Goal: Task Accomplishment & Management: Complete application form

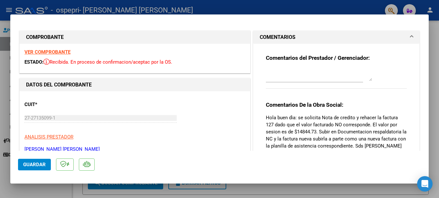
click at [50, 38] on strong "COMPROBANTE" at bounding box center [45, 37] width 38 height 6
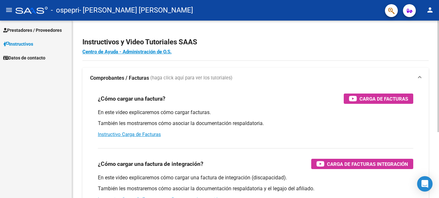
click at [138, 137] on div "En este video explicaremos cómo cargar facturas. También les mostraremos cómo a…" at bounding box center [255, 123] width 315 height 29
click at [161, 77] on span "(haga click aquí para ver los tutoriales)" at bounding box center [191, 78] width 82 height 7
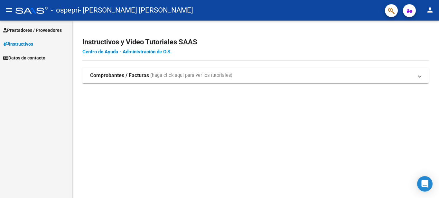
click at [160, 73] on span "(haga click aquí para ver los tutoriales)" at bounding box center [191, 75] width 82 height 7
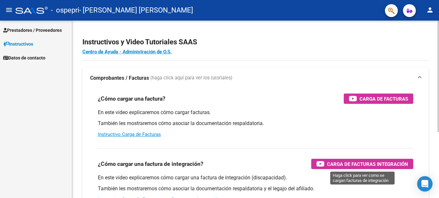
click at [333, 165] on span "Carga de Facturas Integración" at bounding box center [367, 164] width 81 height 8
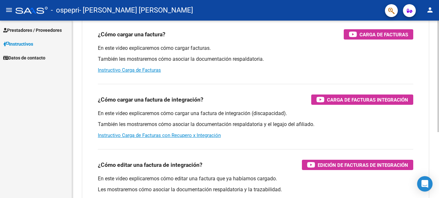
scroll to position [32, 0]
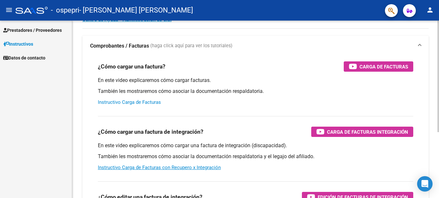
click at [119, 101] on link "Instructivo Carga de Facturas" at bounding box center [129, 102] width 63 height 6
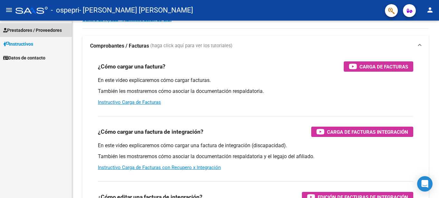
click at [45, 31] on span "Prestadores / Proveedores" at bounding box center [32, 30] width 59 height 7
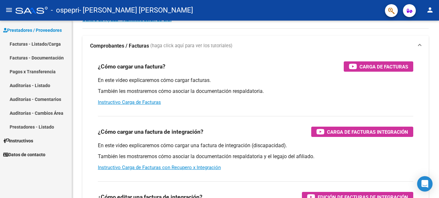
click at [43, 44] on link "Facturas - Listado/Carga" at bounding box center [36, 44] width 72 height 14
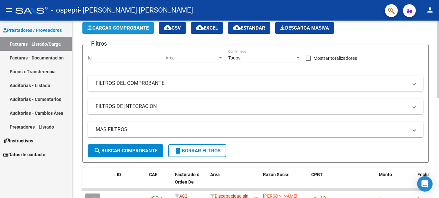
click at [107, 28] on span "Cargar Comprobante" at bounding box center [118, 28] width 61 height 6
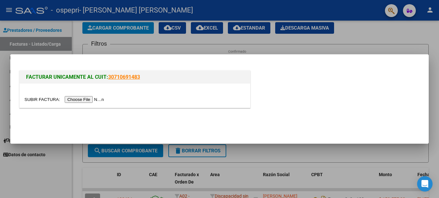
click at [74, 98] on input "file" at bounding box center [64, 99] width 81 height 7
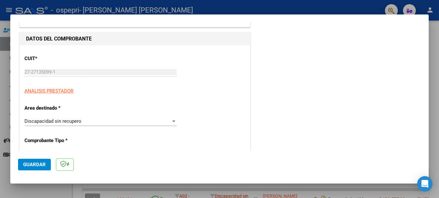
scroll to position [64, 0]
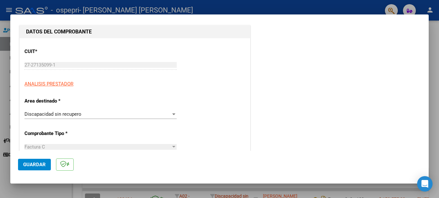
click at [172, 116] on div at bounding box center [174, 114] width 6 height 5
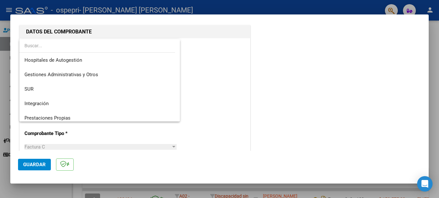
scroll to position [0, 0]
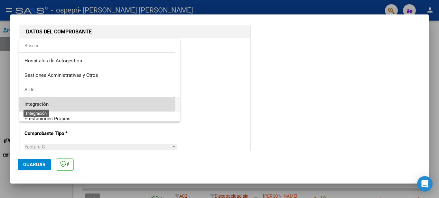
click at [41, 105] on span "Integración" at bounding box center [36, 104] width 24 height 6
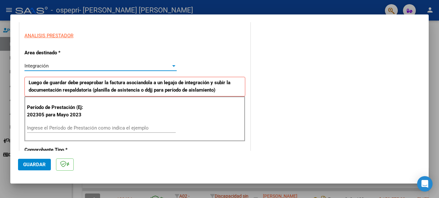
scroll to position [129, 0]
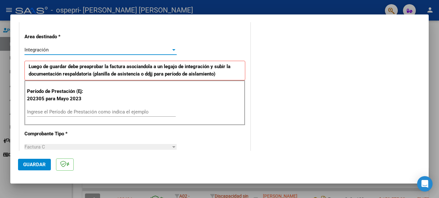
click at [61, 111] on input "Ingrese el Período de Prestación como indica el ejemplo" at bounding box center [101, 112] width 149 height 6
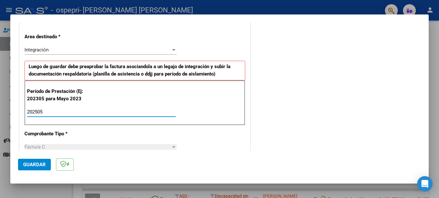
type input "202505"
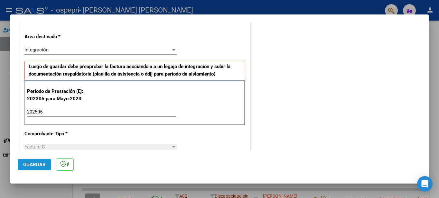
click at [34, 167] on span "Guardar" at bounding box center [34, 165] width 23 height 6
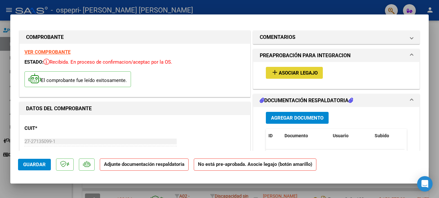
click at [279, 75] on span "Asociar Legajo" at bounding box center [298, 73] width 39 height 6
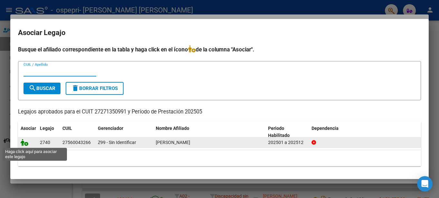
click at [23, 144] on icon at bounding box center [25, 142] width 8 height 7
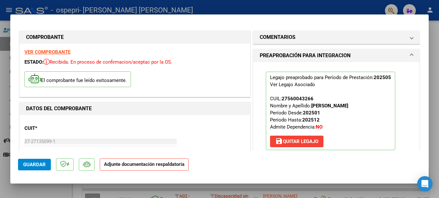
scroll to position [32, 0]
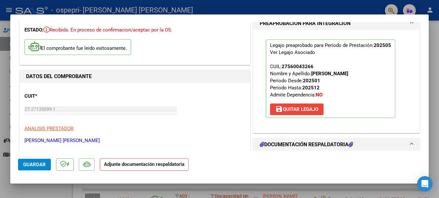
click at [323, 144] on h1 "DOCUMENTACIÓN RESPALDATORIA" at bounding box center [306, 145] width 93 height 8
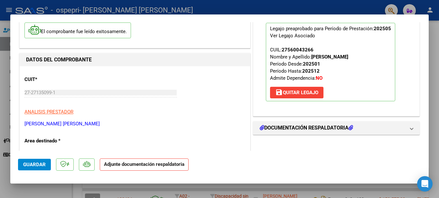
scroll to position [64, 0]
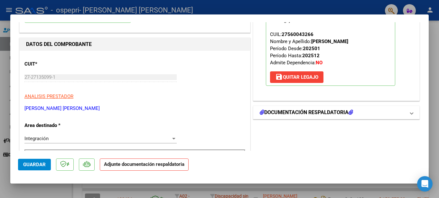
click at [410, 115] on span at bounding box center [411, 113] width 3 height 8
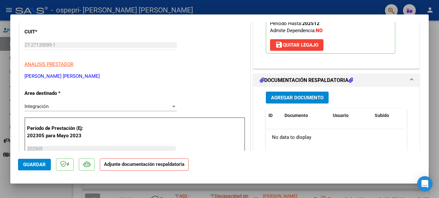
scroll to position [129, 0]
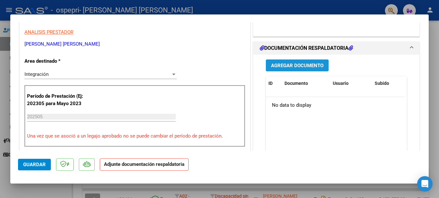
click at [291, 67] on span "Agregar Documento" at bounding box center [297, 66] width 52 height 6
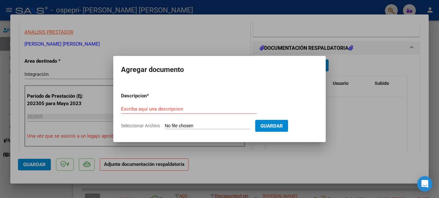
click at [228, 43] on div at bounding box center [219, 99] width 439 height 198
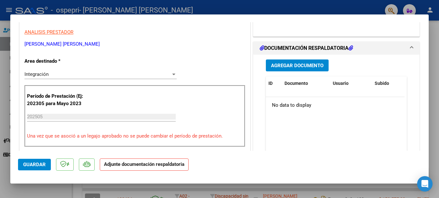
click at [280, 67] on span "Agregar Documento" at bounding box center [297, 66] width 52 height 6
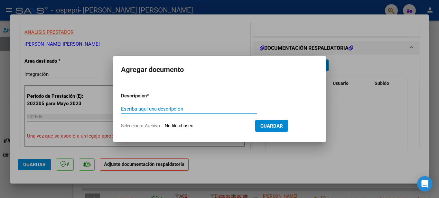
click at [125, 109] on input "Escriba aquí una descripcion" at bounding box center [189, 109] width 136 height 6
type input "Asistencia mes de mayo 2025"
click at [140, 125] on span "Seleccionar Archivo" at bounding box center [140, 125] width 39 height 5
click at [165, 125] on input "Seleccionar Archivo" at bounding box center [207, 126] width 85 height 6
type input "C:\fakepath\CamScanner 05-06-2025 21.16.pdf"
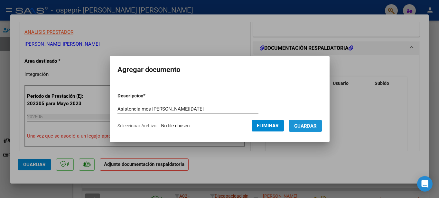
click at [300, 125] on span "Guardar" at bounding box center [305, 126] width 23 height 6
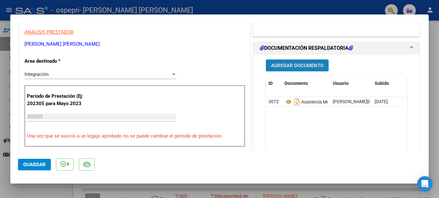
click at [300, 67] on span "Agregar Documento" at bounding box center [297, 66] width 52 height 6
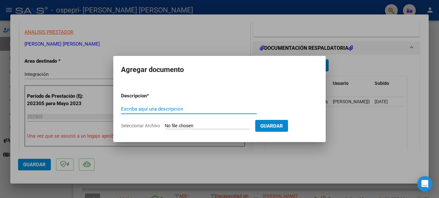
click at [123, 109] on input "Escriba aquí una descripcion" at bounding box center [189, 109] width 136 height 6
type input "Nota de credito mayo 25"
click at [155, 125] on span "Seleccionar Archivo" at bounding box center [140, 125] width 39 height 5
click at [165, 125] on input "Seleccionar Archivo" at bounding box center [207, 126] width 85 height 6
type input "C:\fakepath\27271350991_013_00002_00000039nota de credit.pdf"
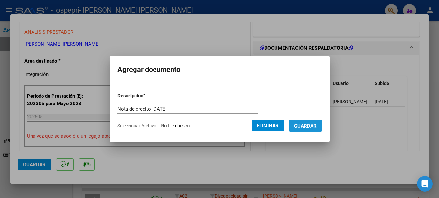
click at [305, 126] on span "Guardar" at bounding box center [305, 126] width 23 height 6
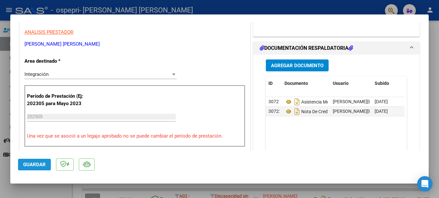
click at [42, 166] on span "Guardar" at bounding box center [34, 165] width 23 height 6
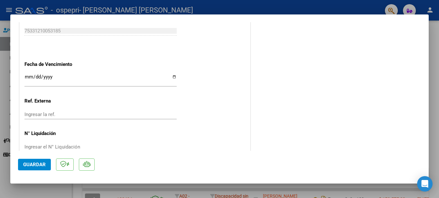
scroll to position [447, 0]
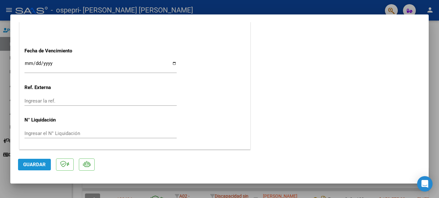
click at [39, 166] on span "Guardar" at bounding box center [34, 165] width 23 height 6
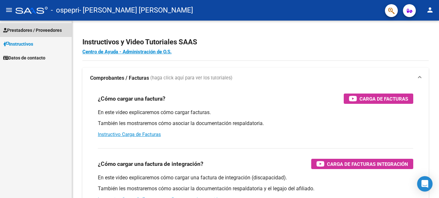
click at [38, 30] on span "Prestadores / Proveedores" at bounding box center [32, 30] width 59 height 7
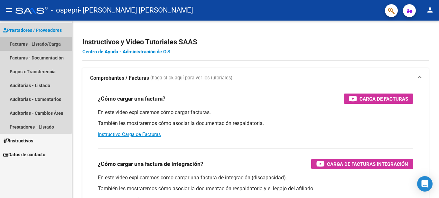
click at [35, 43] on link "Facturas - Listado/Carga" at bounding box center [36, 44] width 72 height 14
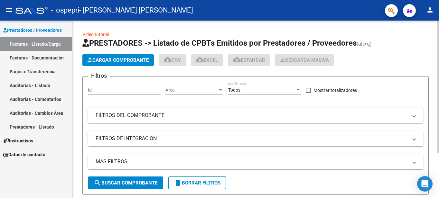
click at [111, 61] on span "Cargar Comprobante" at bounding box center [118, 60] width 61 height 6
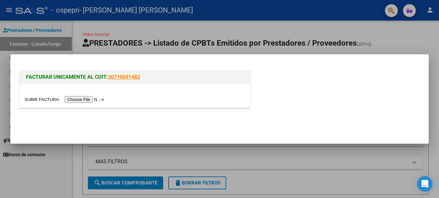
click at [91, 98] on input "file" at bounding box center [64, 99] width 81 height 7
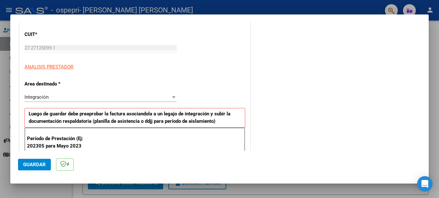
scroll to position [97, 0]
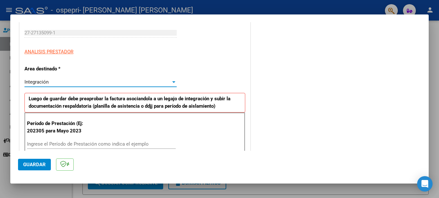
click at [172, 81] on div at bounding box center [173, 82] width 3 height 2
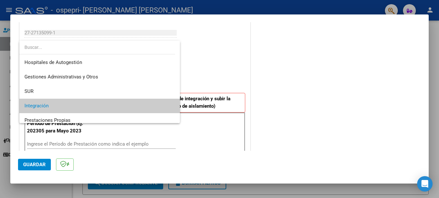
scroll to position [24, 0]
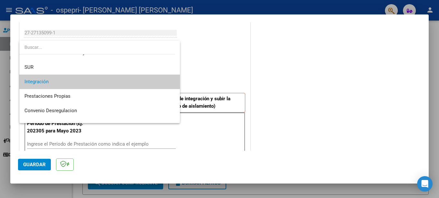
click at [153, 84] on span "Integración" at bounding box center [99, 82] width 150 height 14
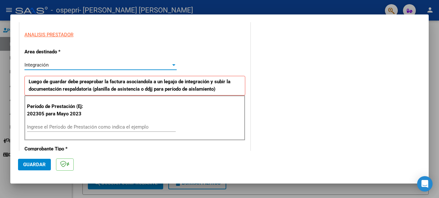
scroll to position [129, 0]
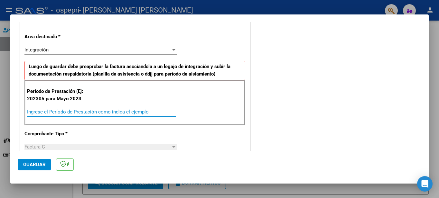
click at [40, 111] on input "Ingrese el Período de Prestación como indica el ejemplo" at bounding box center [101, 112] width 149 height 6
type input "202506"
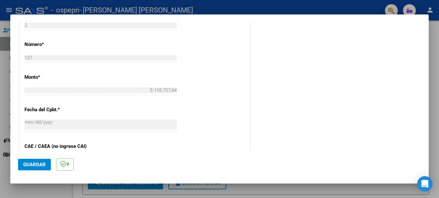
scroll to position [290, 0]
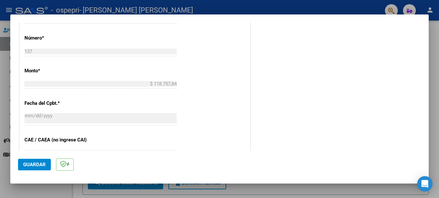
drag, startPoint x: 34, startPoint y: 165, endPoint x: 67, endPoint y: 146, distance: 37.5
click at [34, 165] on span "Guardar" at bounding box center [34, 165] width 23 height 6
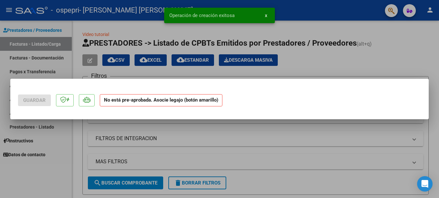
scroll to position [0, 0]
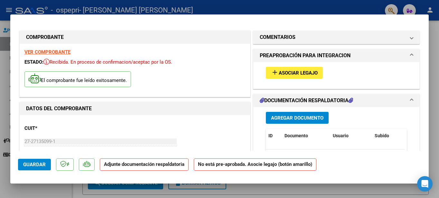
click at [285, 75] on span "Asociar Legajo" at bounding box center [298, 73] width 39 height 6
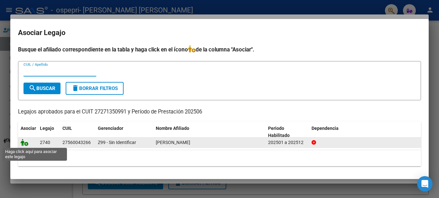
click at [25, 144] on icon at bounding box center [25, 142] width 8 height 7
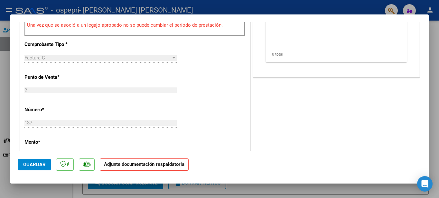
scroll to position [161, 0]
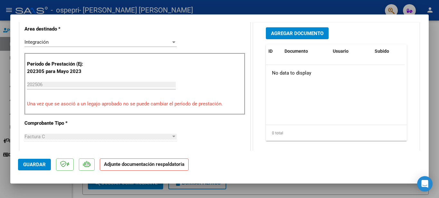
click at [27, 165] on span "Guardar" at bounding box center [34, 165] width 23 height 6
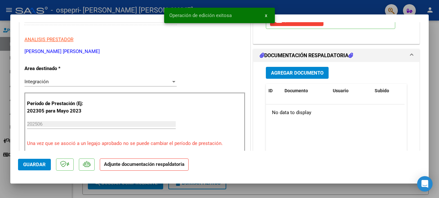
scroll to position [97, 0]
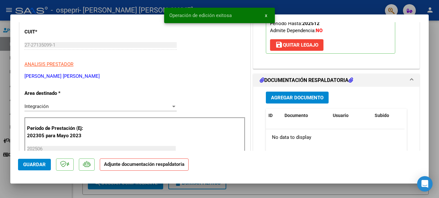
click at [290, 98] on span "Agregar Documento" at bounding box center [297, 98] width 52 height 6
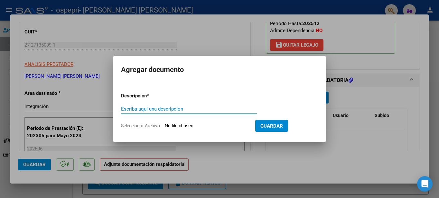
click at [129, 109] on input "Escriba aquí una descripcion" at bounding box center [189, 109] width 136 height 6
type input "Asistencia mes de junio 2025"
click at [153, 126] on span "Seleccionar Archivo" at bounding box center [140, 125] width 39 height 5
click at [165, 126] on input "Seleccionar Archivo" at bounding box center [207, 126] width 85 height 6
type input "C:\fakepath\ASISTENCIA JUNIO 2025 ABI.pdf"
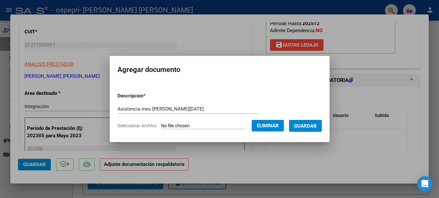
click at [315, 127] on span "Guardar" at bounding box center [305, 126] width 23 height 6
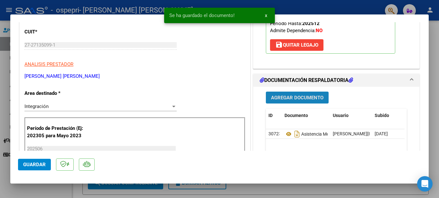
click at [302, 99] on span "Agregar Documento" at bounding box center [297, 98] width 52 height 6
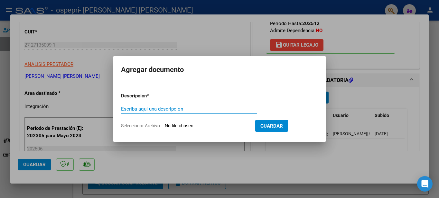
click at [125, 110] on input "Escriba aquí una descripcion" at bounding box center [189, 109] width 136 height 6
type input "nota de credito junio 25"
click at [140, 127] on span "Seleccionar Archivo" at bounding box center [140, 125] width 39 height 5
click at [165, 127] on input "Seleccionar Archivo" at bounding box center [207, 126] width 85 height 6
type input "C:\fakepath\27271350991_013_00002_00000041nota de credit.pdf"
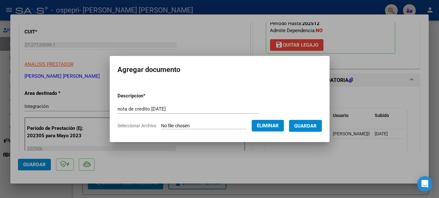
click at [312, 127] on span "Guardar" at bounding box center [305, 126] width 23 height 6
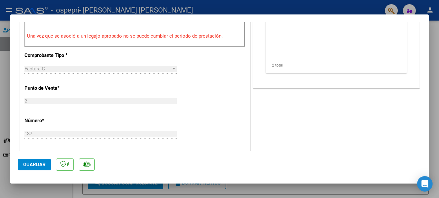
scroll to position [257, 0]
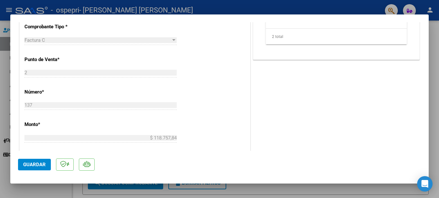
click at [27, 164] on span "Guardar" at bounding box center [34, 165] width 23 height 6
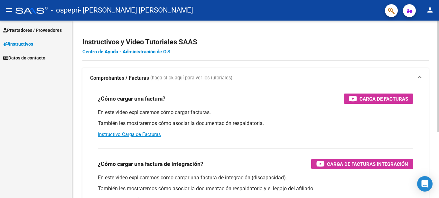
scroll to position [32, 0]
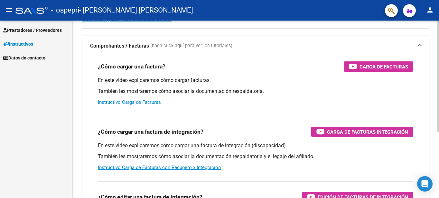
click at [127, 100] on link "Instructivo Carga de Facturas" at bounding box center [129, 102] width 63 height 6
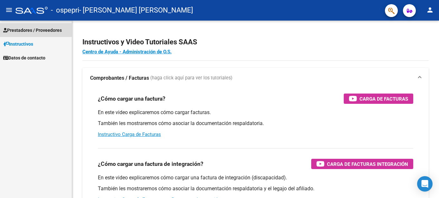
click at [31, 30] on span "Prestadores / Proveedores" at bounding box center [32, 30] width 59 height 7
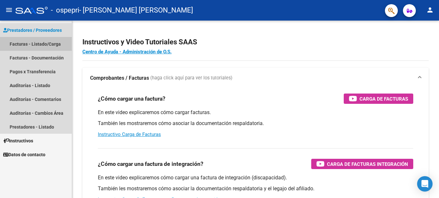
click at [39, 42] on link "Facturas - Listado/Carga" at bounding box center [36, 44] width 72 height 14
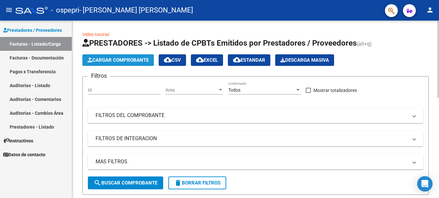
click at [106, 62] on span "Cargar Comprobante" at bounding box center [118, 60] width 61 height 6
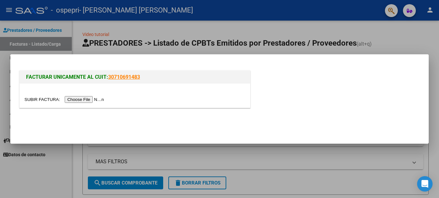
click at [88, 98] on input "file" at bounding box center [64, 99] width 81 height 7
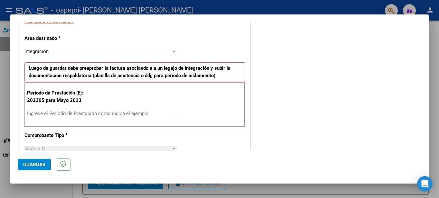
scroll to position [129, 0]
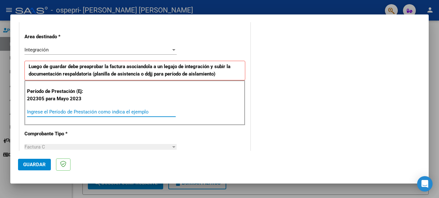
click at [38, 111] on input "Ingrese el Período de Prestación como indica el ejemplo" at bounding box center [101, 112] width 149 height 6
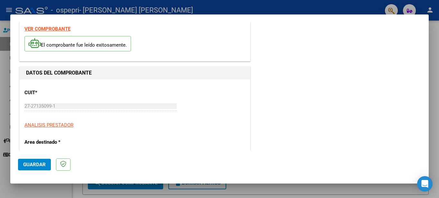
scroll to position [0, 0]
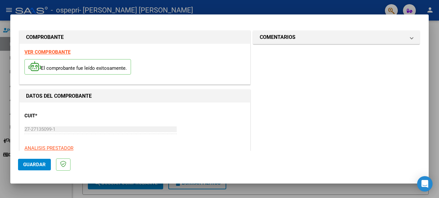
type input "202507"
click at [32, 165] on span "Guardar" at bounding box center [34, 165] width 23 height 6
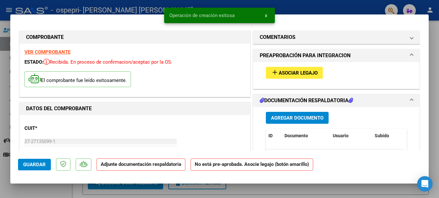
click at [292, 74] on span "Asociar Legajo" at bounding box center [298, 73] width 39 height 6
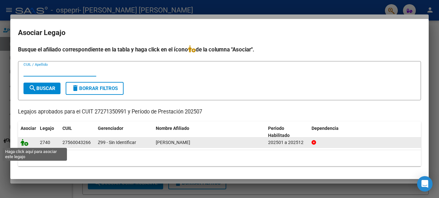
click at [25, 144] on icon at bounding box center [25, 142] width 8 height 7
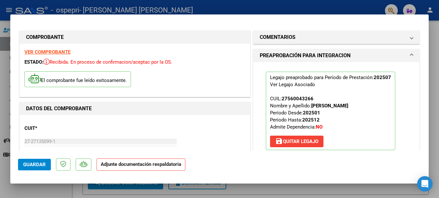
scroll to position [32, 0]
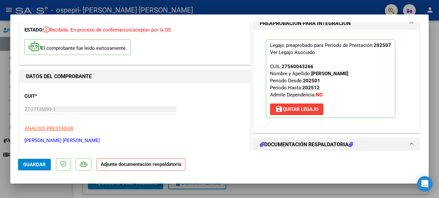
click at [39, 167] on span "Guardar" at bounding box center [34, 165] width 23 height 6
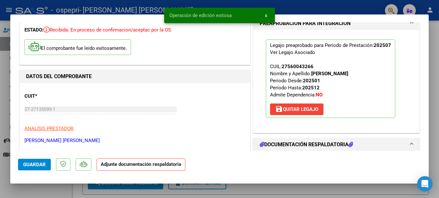
click at [305, 142] on h1 "DOCUMENTACIÓN RESPALDATORIA" at bounding box center [306, 145] width 93 height 8
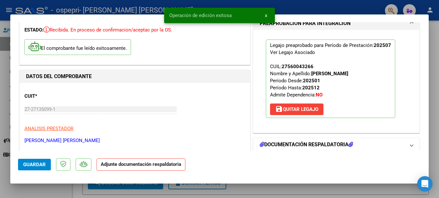
click at [302, 145] on h1 "DOCUMENTACIÓN RESPALDATORIA" at bounding box center [306, 145] width 93 height 8
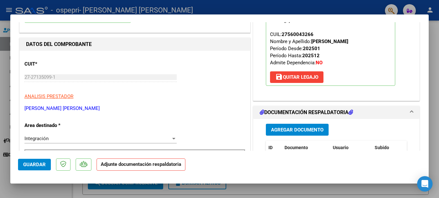
scroll to position [97, 0]
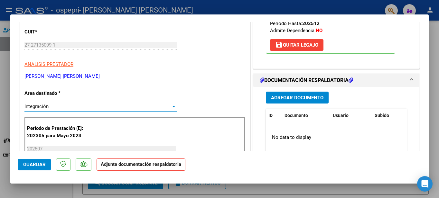
click at [172, 107] on div at bounding box center [173, 107] width 3 height 2
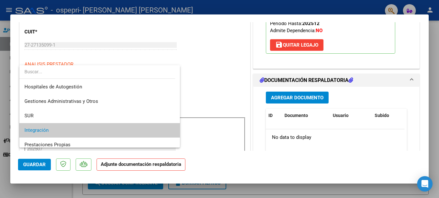
scroll to position [24, 0]
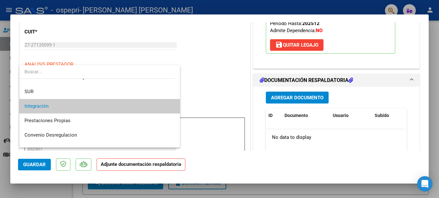
click at [135, 109] on span "Integración" at bounding box center [99, 106] width 150 height 14
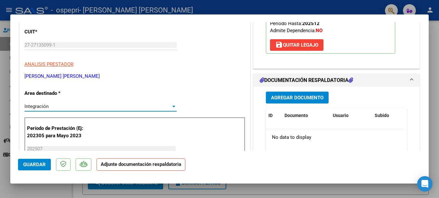
scroll to position [129, 0]
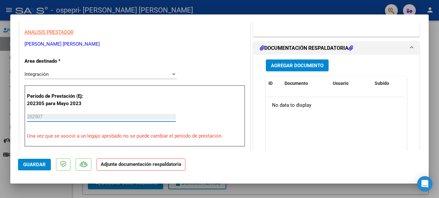
click at [47, 117] on input "202507" at bounding box center [101, 117] width 149 height 6
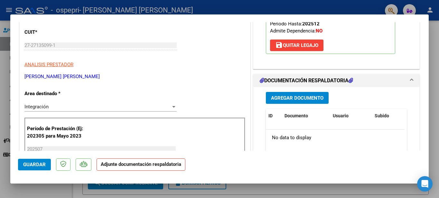
scroll to position [64, 0]
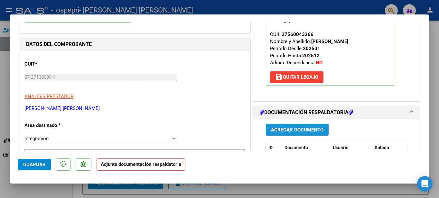
click at [294, 129] on span "Agregar Documento" at bounding box center [297, 130] width 52 height 6
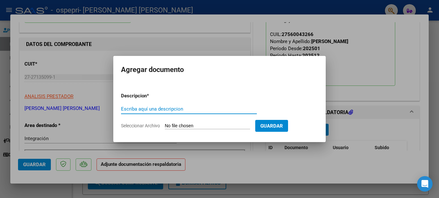
click at [127, 109] on input "Escriba aquí una descripcion" at bounding box center [189, 109] width 136 height 6
type input "Asistencia julio 25"
click at [172, 124] on input "Seleccionar Archivo" at bounding box center [207, 126] width 85 height 6
type input "C:\fakepath\CamScanner 03-08-2025 23.25.pdf"
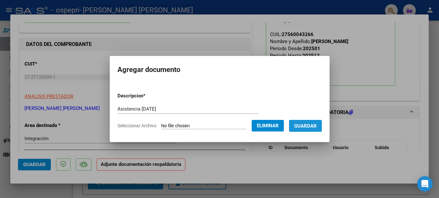
click at [308, 128] on span "Guardar" at bounding box center [305, 126] width 23 height 6
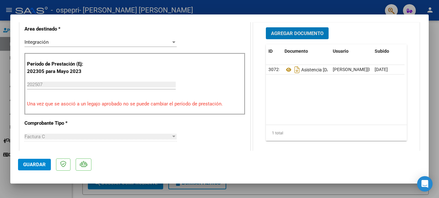
scroll to position [129, 0]
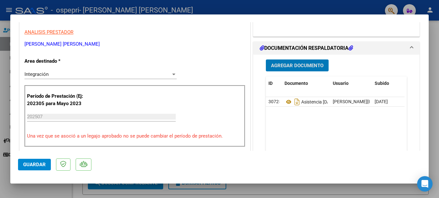
click at [291, 64] on span "Agregar Documento" at bounding box center [297, 66] width 52 height 6
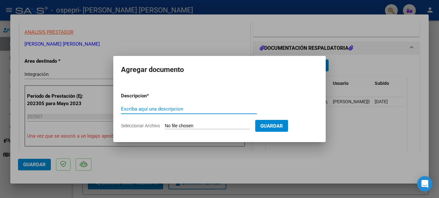
click at [137, 110] on input "Escriba aquí una descripcion" at bounding box center [189, 109] width 136 height 6
type input "nota de credito julio 25"
click at [172, 124] on input "Seleccionar Archivo" at bounding box center [207, 126] width 85 height 6
type input "C:\fakepath\27271350991_013_00002_00000042 nota de credito.pdf"
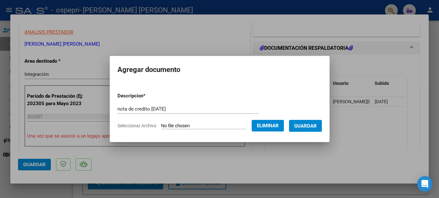
click at [312, 125] on span "Guardar" at bounding box center [305, 126] width 23 height 6
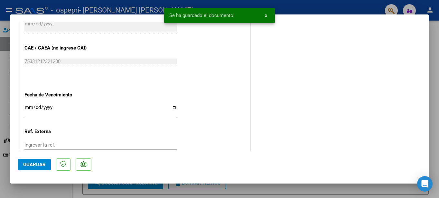
scroll to position [447, 0]
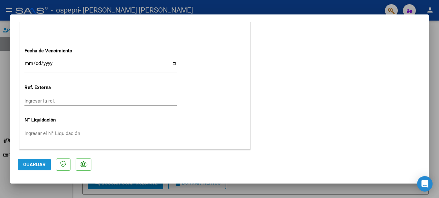
click at [37, 164] on span "Guardar" at bounding box center [34, 165] width 23 height 6
click at [29, 161] on button "Guardar" at bounding box center [34, 165] width 33 height 12
